Goal: Task Accomplishment & Management: Manage account settings

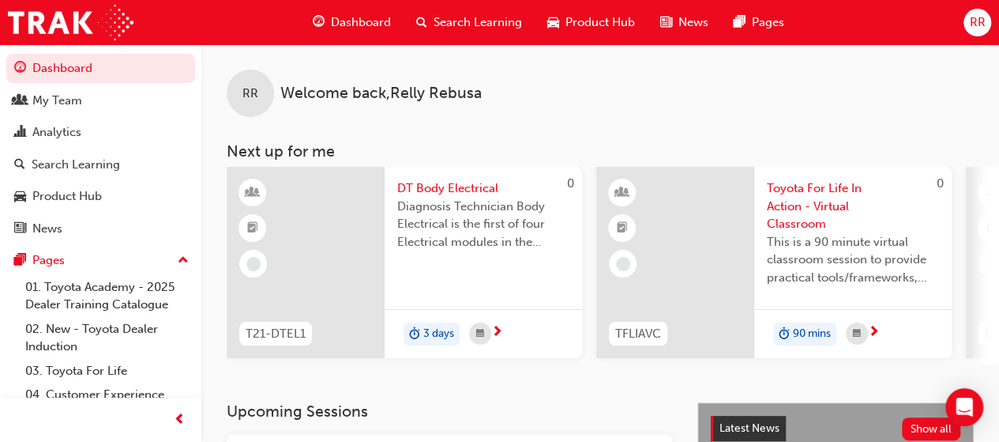
click at [977, 28] on span "RR" at bounding box center [977, 22] width 16 height 18
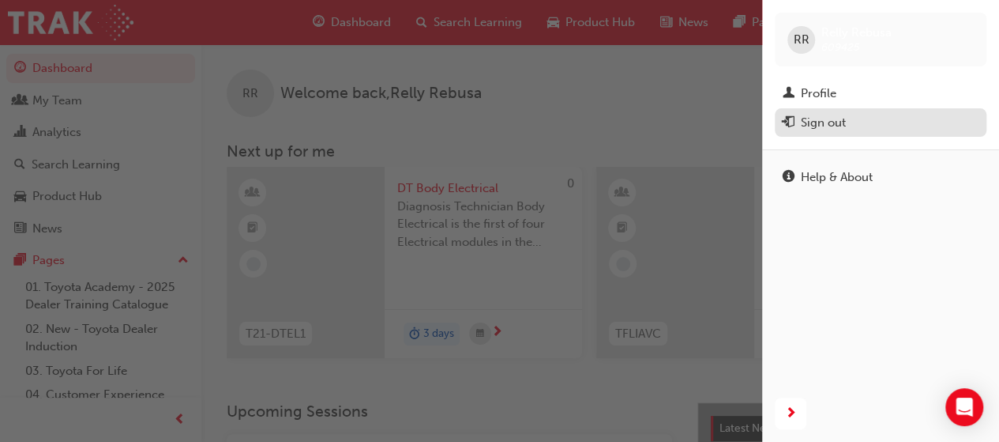
click at [838, 110] on button "Sign out" at bounding box center [881, 122] width 212 height 29
